Goal: Task Accomplishment & Management: Manage account settings

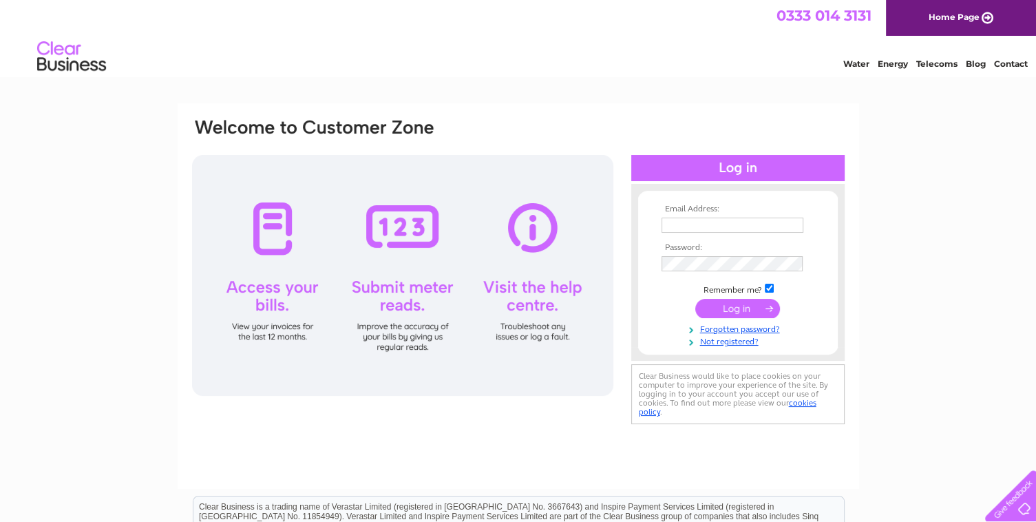
type input "julie.hitchcock10@btinternet.com"
click at [730, 308] on input "submit" at bounding box center [737, 308] width 85 height 19
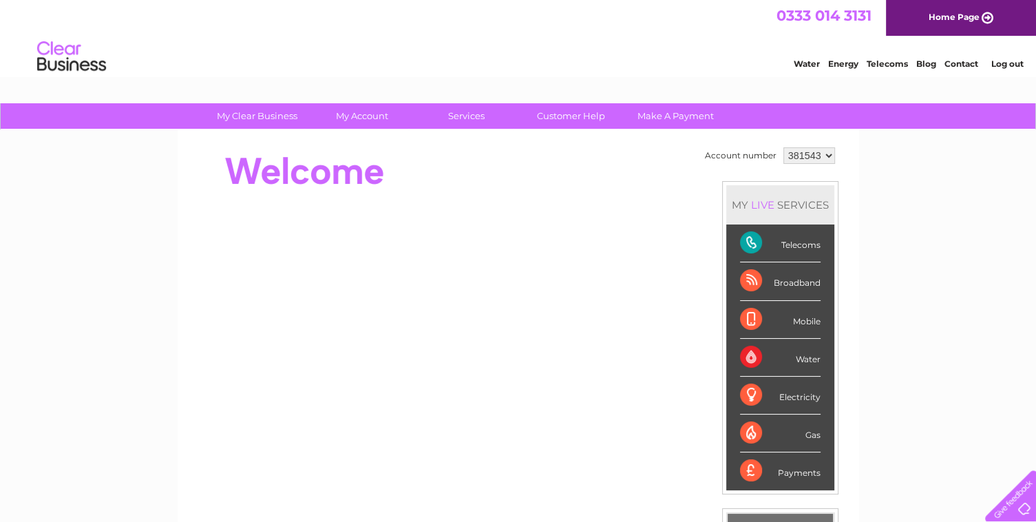
click at [800, 246] on div "Telecoms" at bounding box center [780, 243] width 81 height 38
click at [751, 241] on div "Telecoms" at bounding box center [780, 243] width 81 height 38
click at [894, 63] on link "Telecoms" at bounding box center [887, 64] width 41 height 10
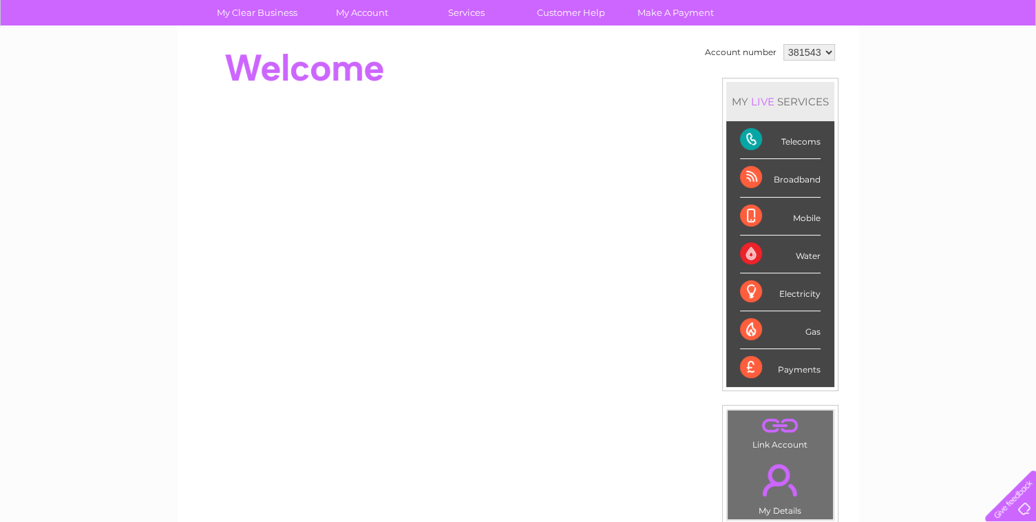
scroll to position [87, 0]
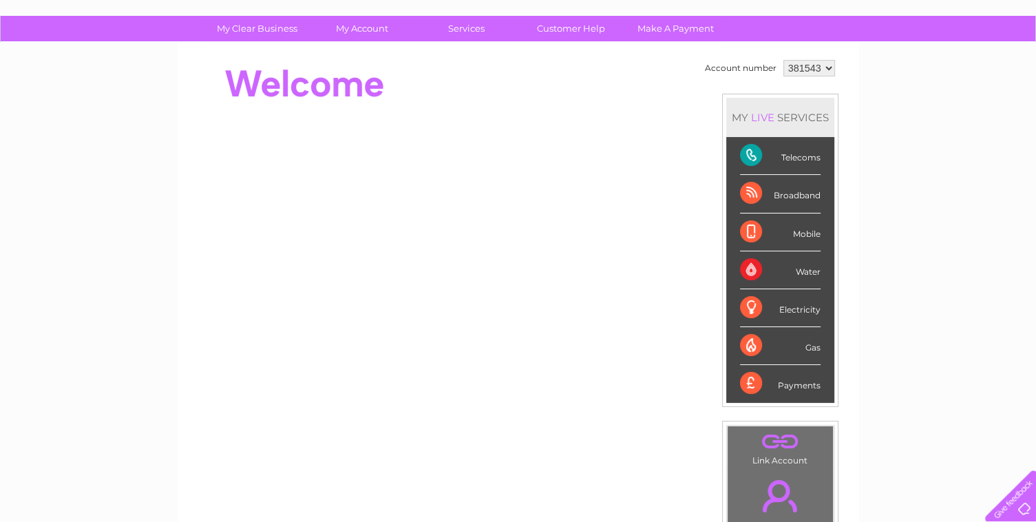
click at [752, 381] on div "Payments" at bounding box center [780, 383] width 81 height 37
click at [480, 88] on div at bounding box center [441, 83] width 501 height 55
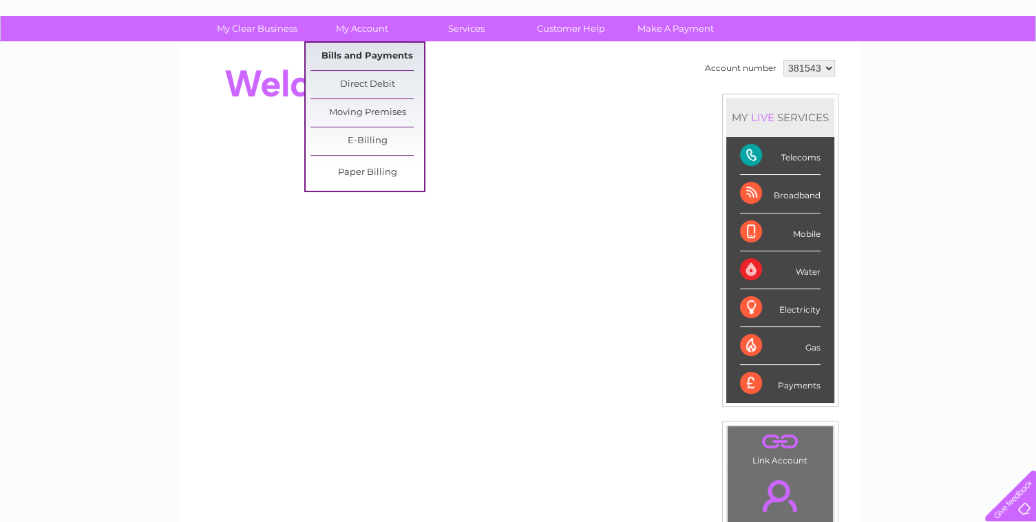
click at [363, 54] on link "Bills and Payments" at bounding box center [367, 57] width 114 height 28
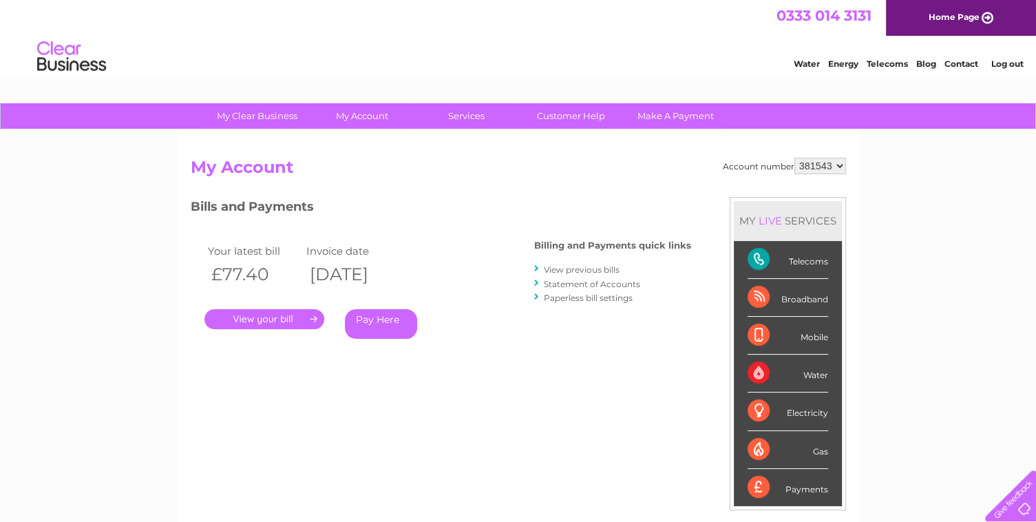
click at [275, 317] on link "." at bounding box center [264, 319] width 120 height 20
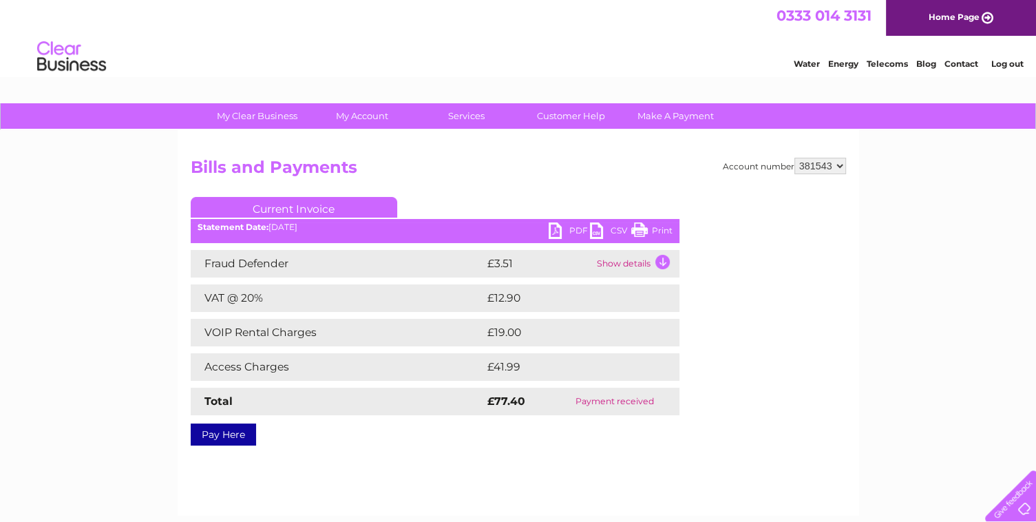
click at [661, 262] on td "Show details" at bounding box center [636, 264] width 86 height 28
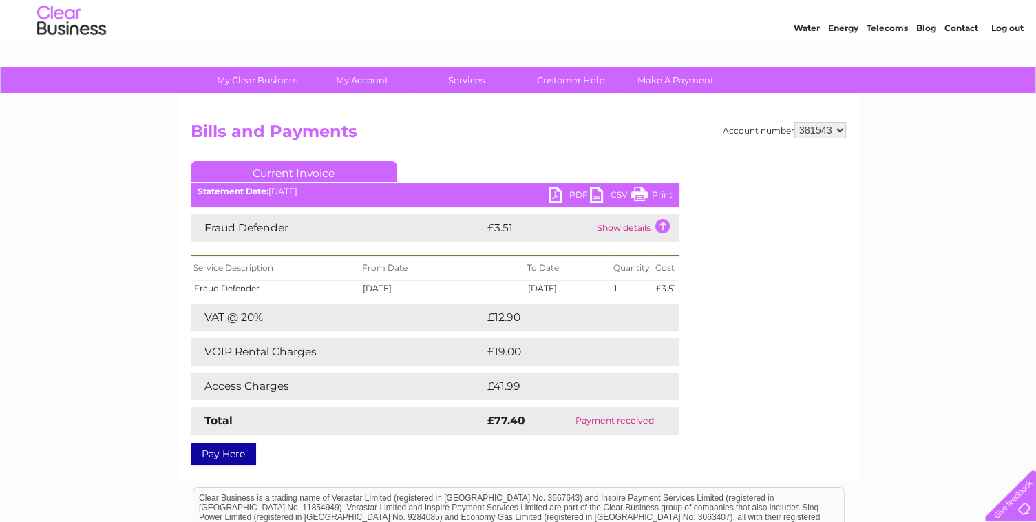
scroll to position [55, 0]
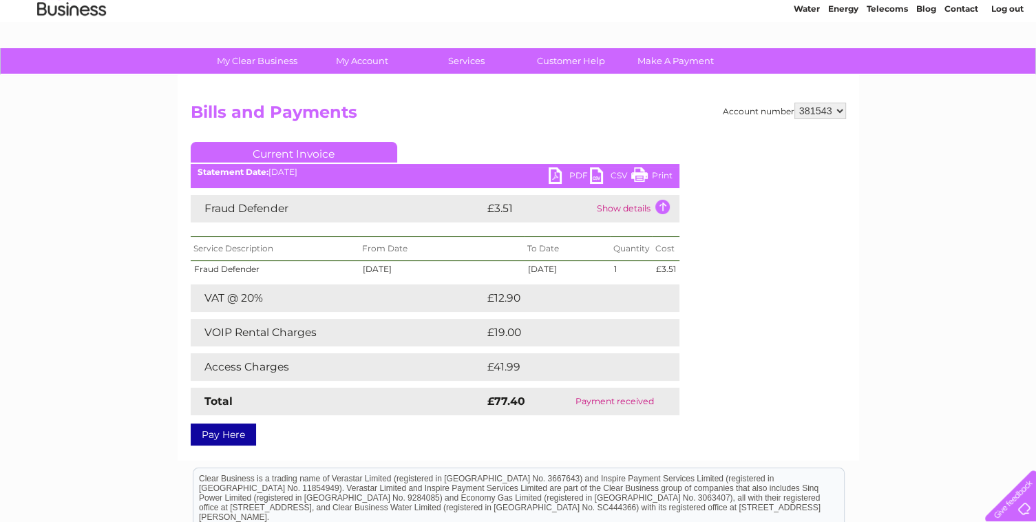
click at [661, 206] on td "Show details" at bounding box center [636, 209] width 86 height 28
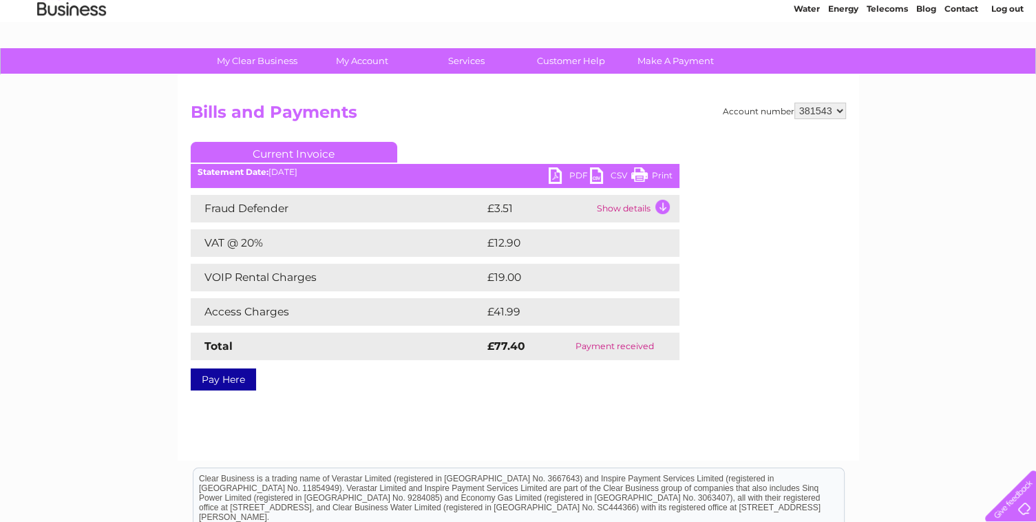
click at [660, 175] on link "Print" at bounding box center [651, 177] width 41 height 20
click at [1007, 8] on link "Log out" at bounding box center [1006, 8] width 32 height 10
